Goal: Transaction & Acquisition: Purchase product/service

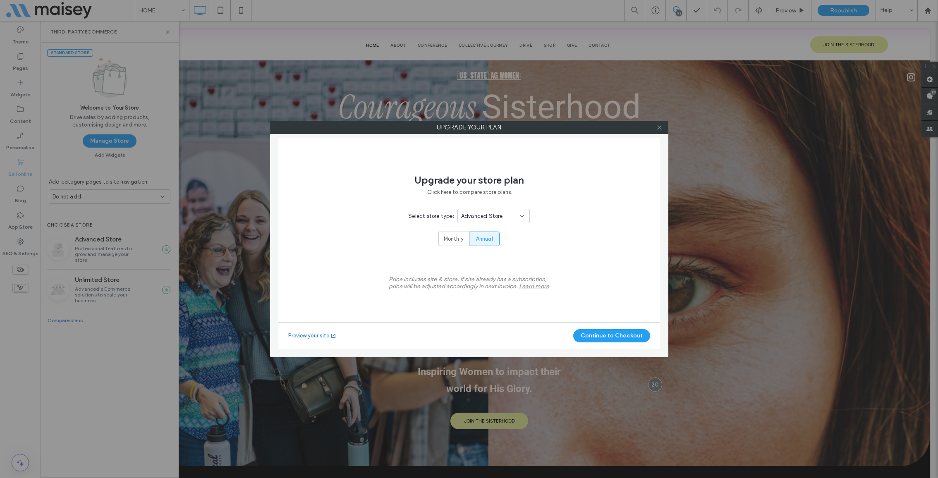
click at [659, 127] on use at bounding box center [659, 127] width 4 height 4
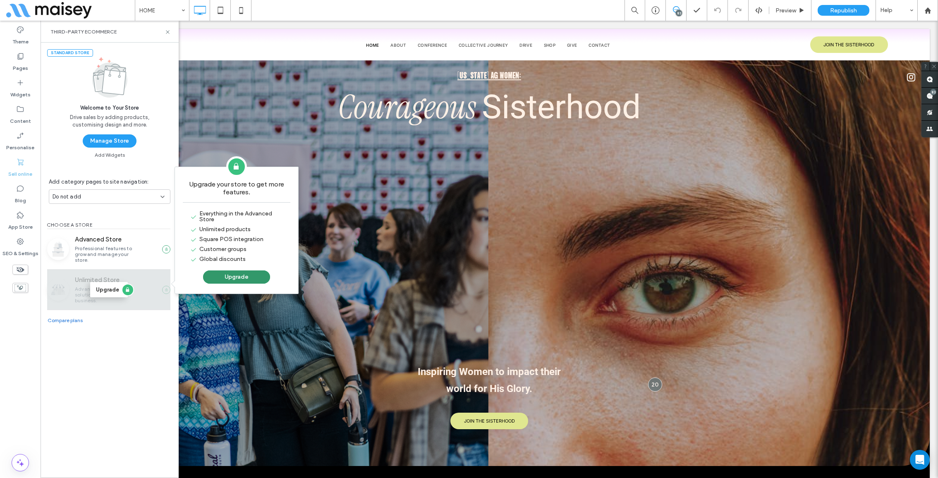
click at [239, 273] on button "Upgrade" at bounding box center [236, 277] width 67 height 13
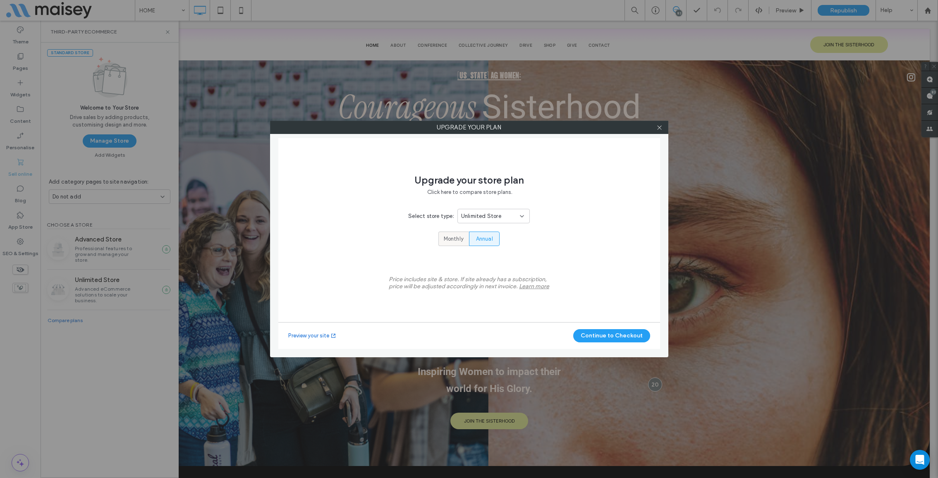
click at [453, 242] on span "Monthly" at bounding box center [454, 239] width 20 height 8
click at [604, 333] on button "Continue to Checkout" at bounding box center [611, 335] width 77 height 13
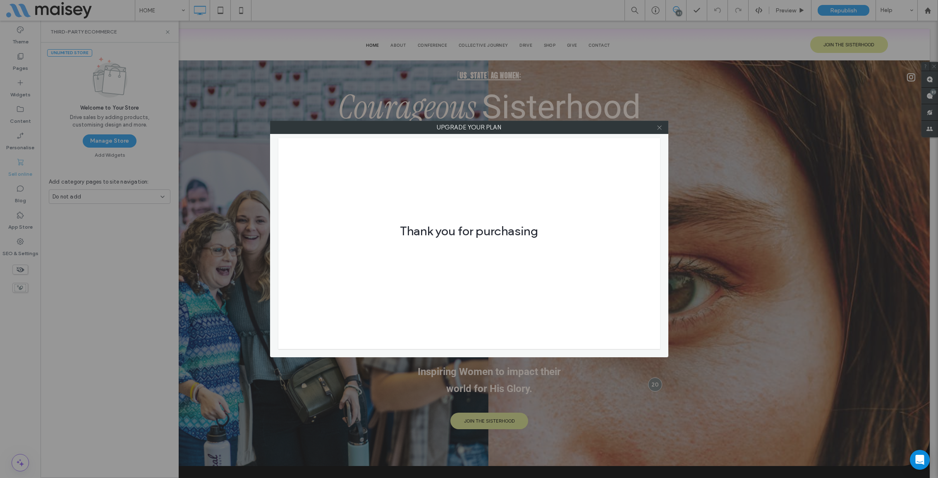
click at [659, 127] on icon at bounding box center [659, 127] width 6 height 6
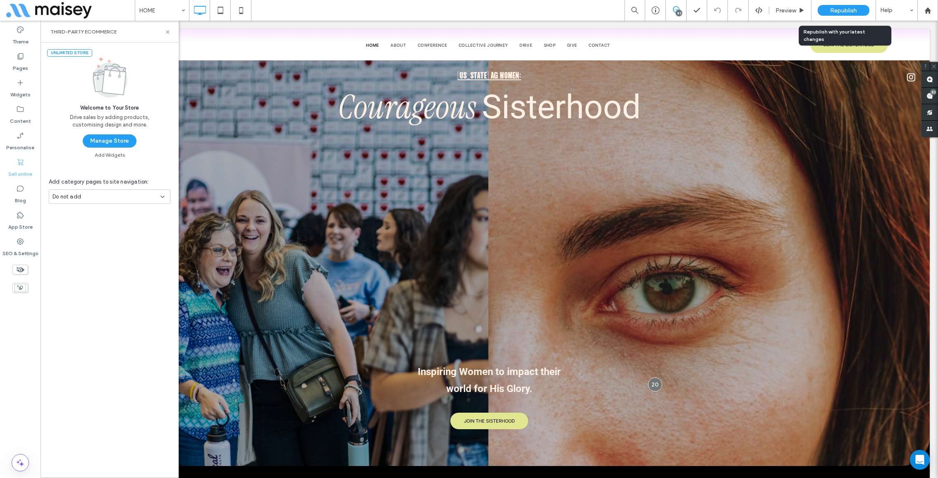
click at [843, 10] on span "Republish" at bounding box center [843, 10] width 27 height 7
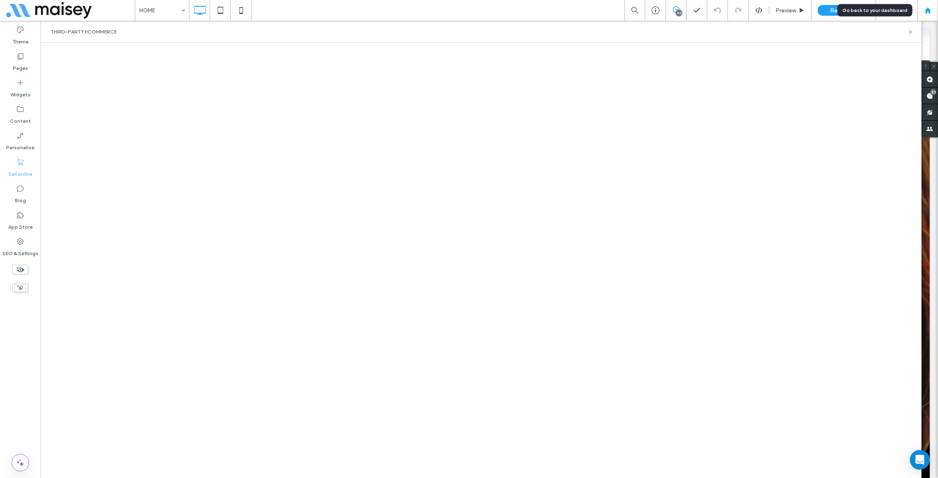
click at [929, 11] on use at bounding box center [927, 10] width 6 height 6
